Goal: Check status: Check status

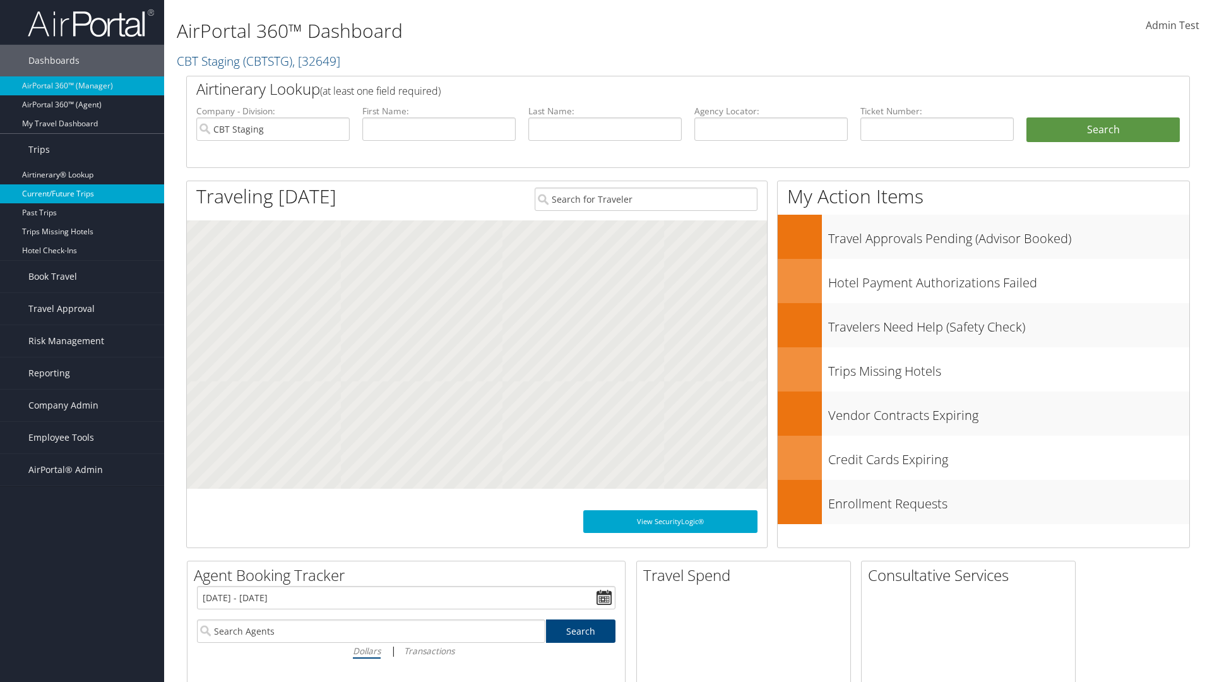
click at [82, 194] on link "Current/Future Trips" at bounding box center [82, 193] width 164 height 19
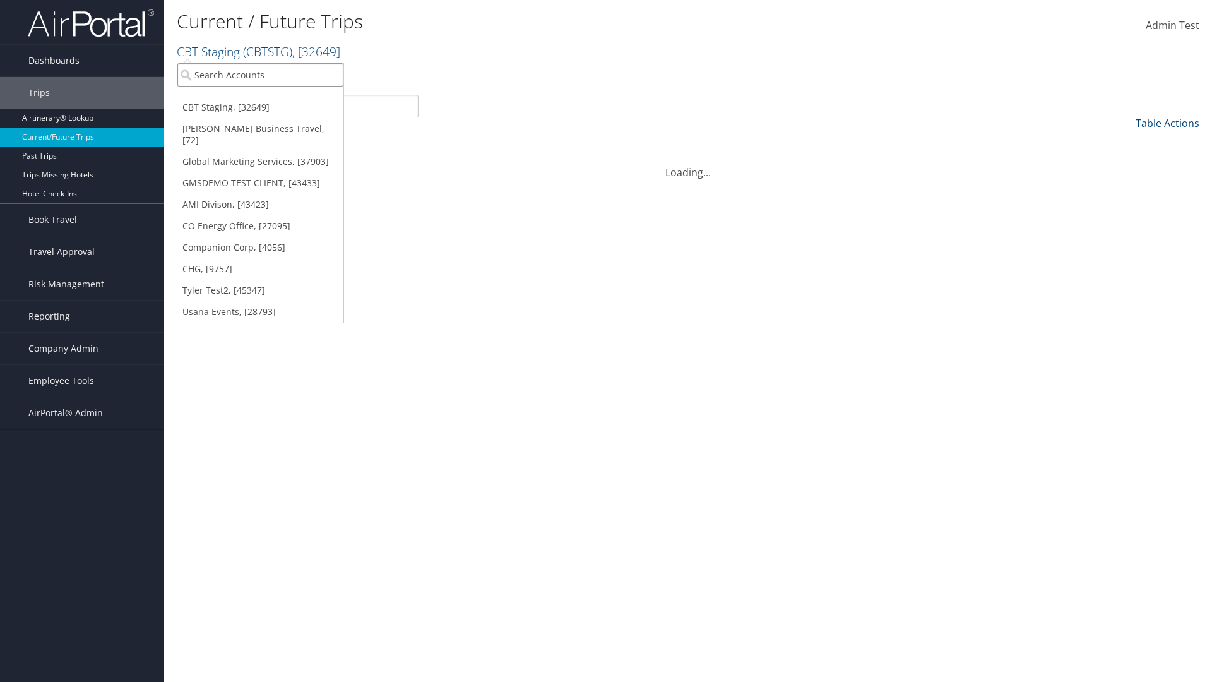
click at [260, 74] on input "search" at bounding box center [260, 74] width 166 height 23
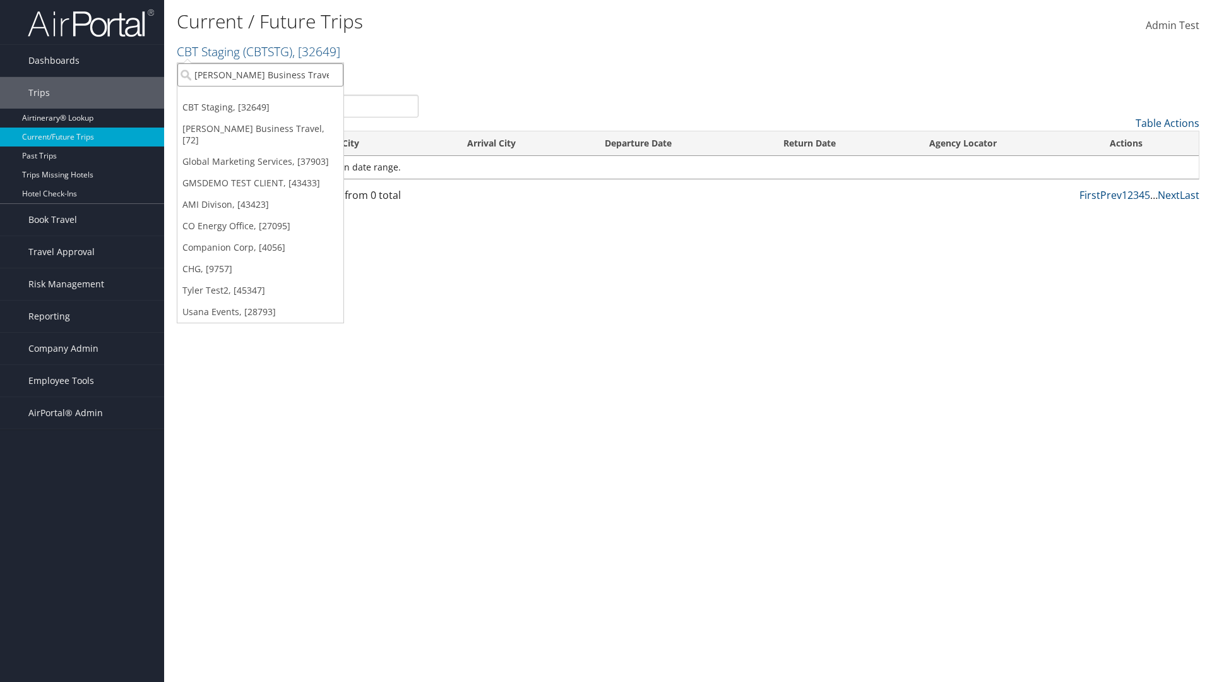
type input "[PERSON_NAME] Business Travel"
click at [278, 98] on div "Christopherson Business Travel (C10001), [72]" at bounding box center [277, 97] width 215 height 11
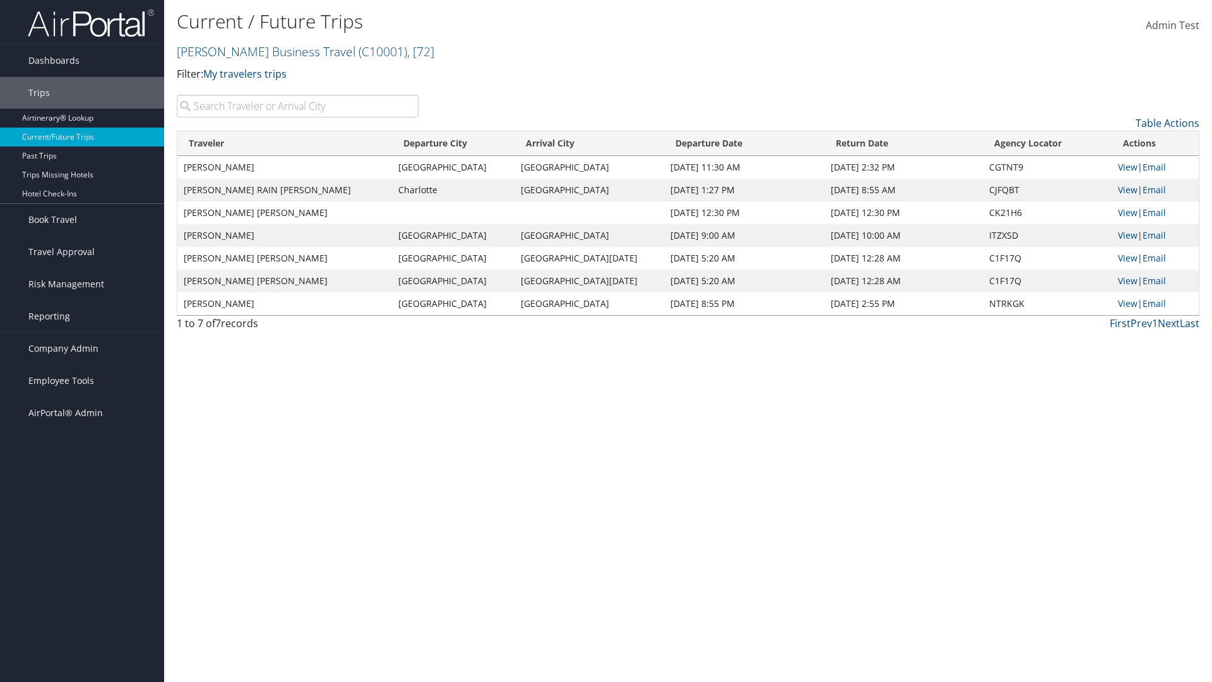
click at [297, 106] on input "search" at bounding box center [298, 106] width 242 height 23
type input "[PERSON_NAME]"
